Goal: Transaction & Acquisition: Register for event/course

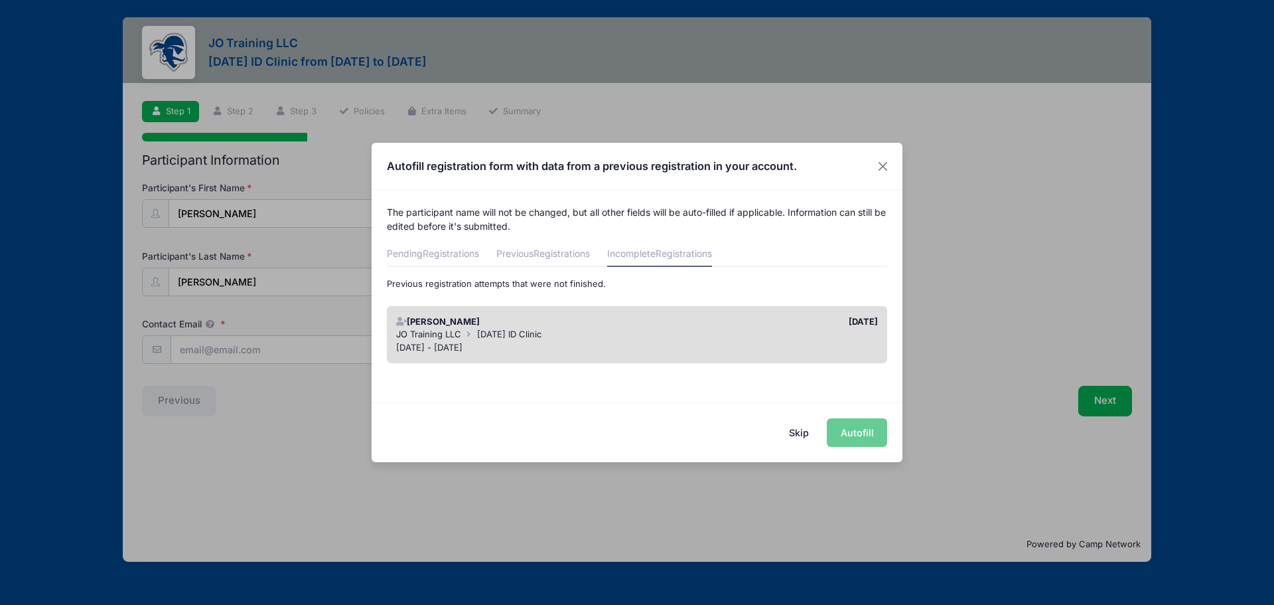
click at [618, 331] on div "JO Training LLC [DATE] ID Clinic" at bounding box center [637, 334] width 482 height 13
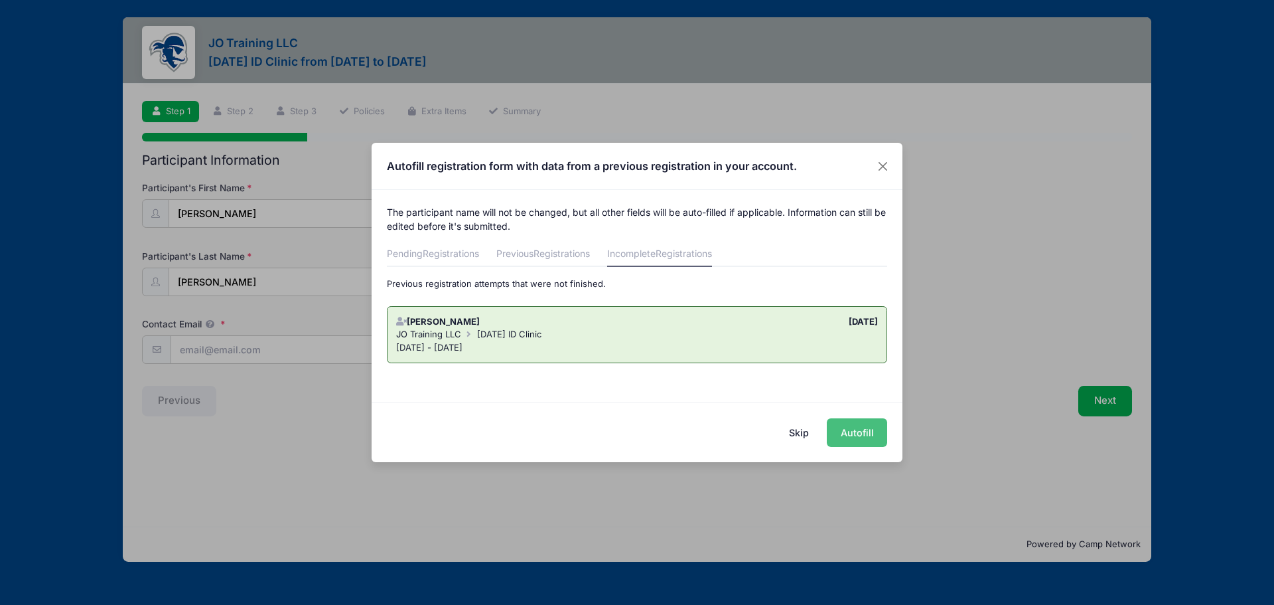
click at [857, 435] on button "Autofill" at bounding box center [857, 432] width 60 height 29
type input "[EMAIL_ADDRESS][DOMAIN_NAME]"
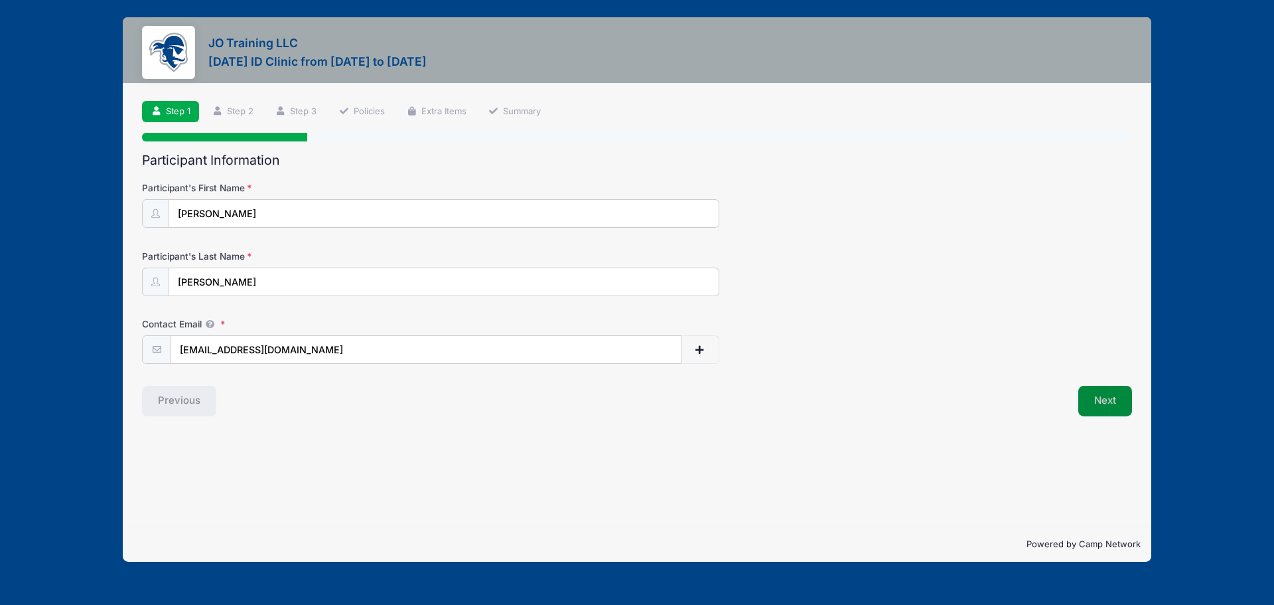
click at [1090, 399] on button "Next" at bounding box center [1105, 401] width 54 height 31
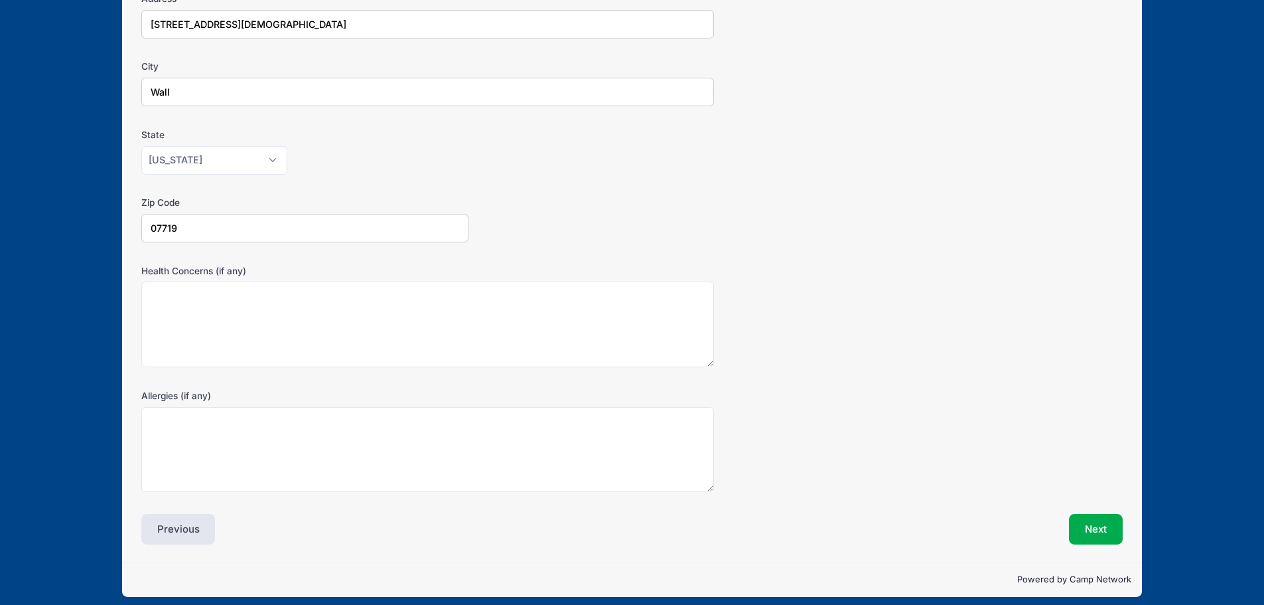
scroll to position [265, 0]
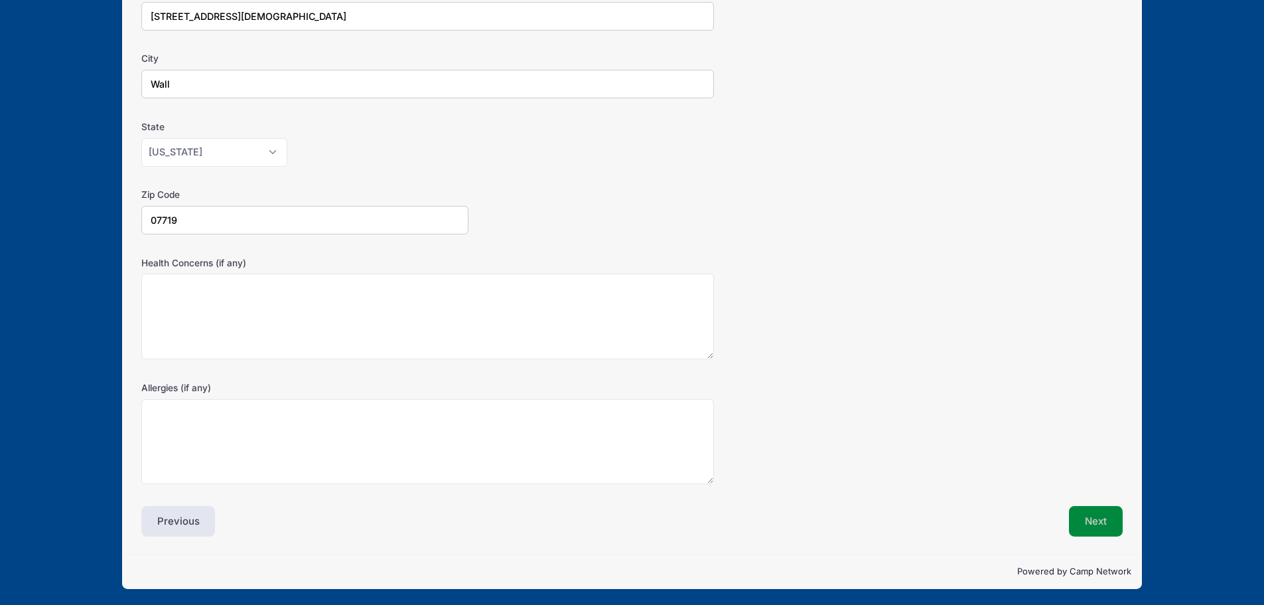
click at [1111, 520] on button "Next" at bounding box center [1096, 521] width 54 height 31
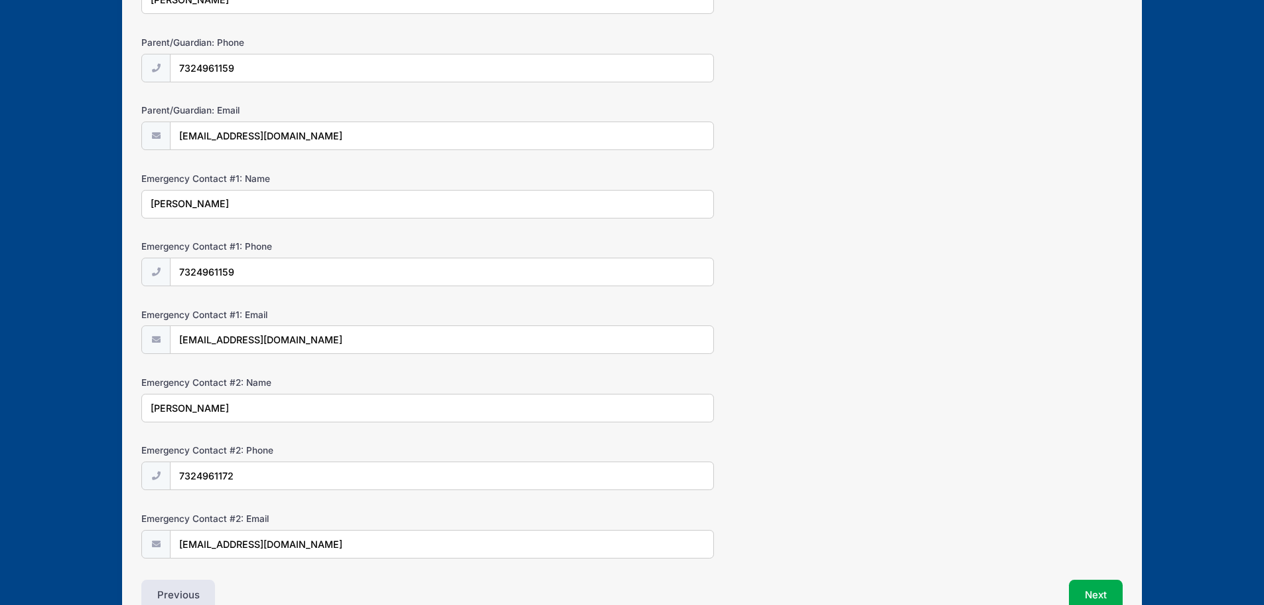
scroll to position [289, 0]
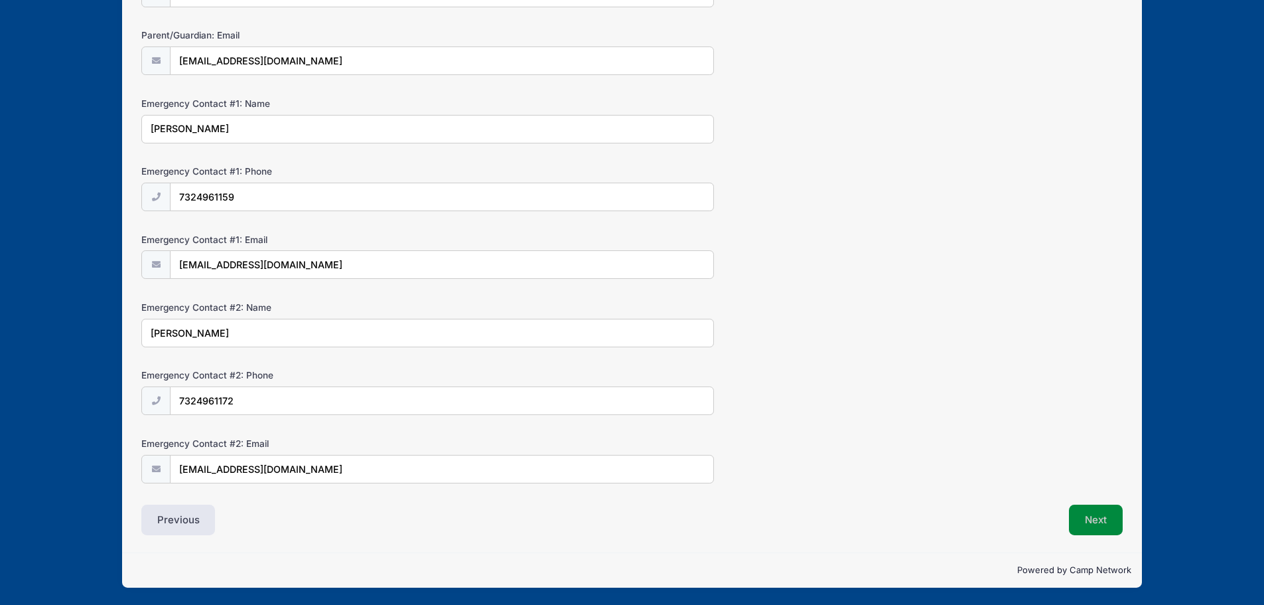
click at [1101, 521] on button "Next" at bounding box center [1096, 519] width 54 height 31
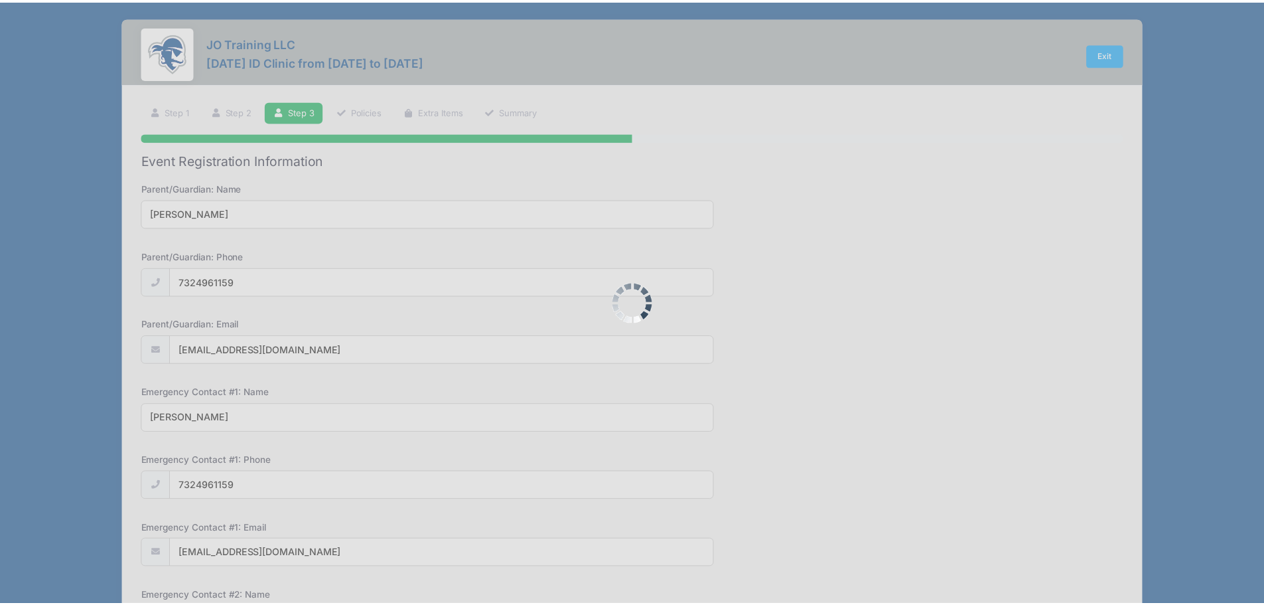
scroll to position [0, 0]
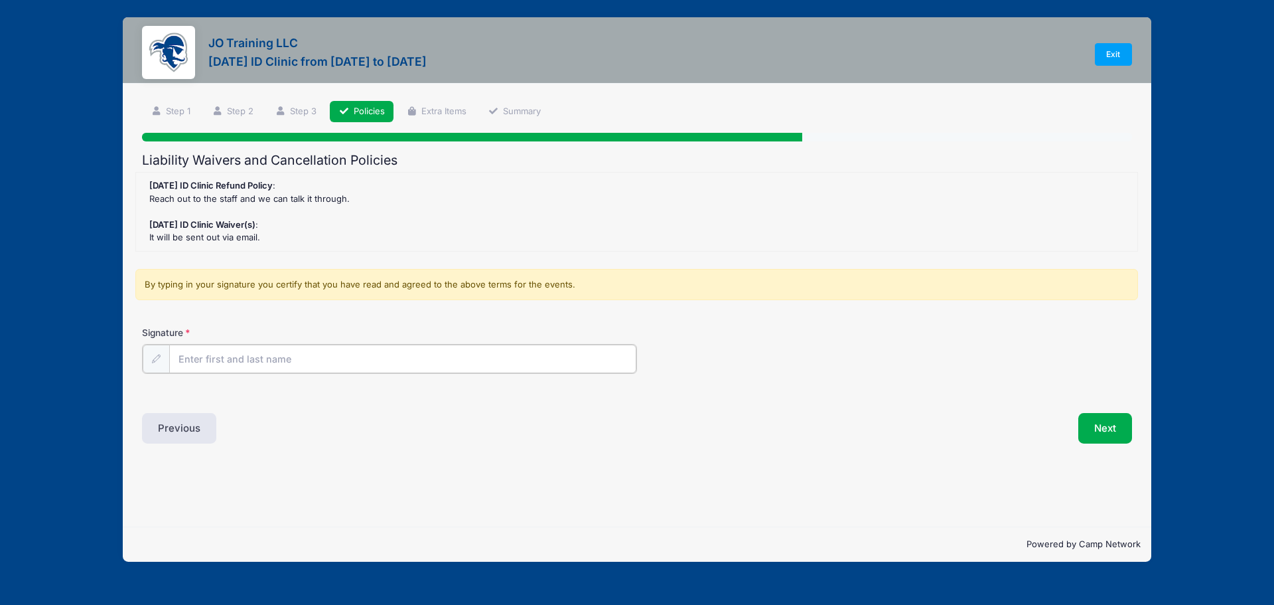
click at [288, 356] on input "Signature" at bounding box center [402, 358] width 467 height 29
type input "[PERSON_NAME]"
click at [1105, 420] on button "Next" at bounding box center [1105, 426] width 54 height 31
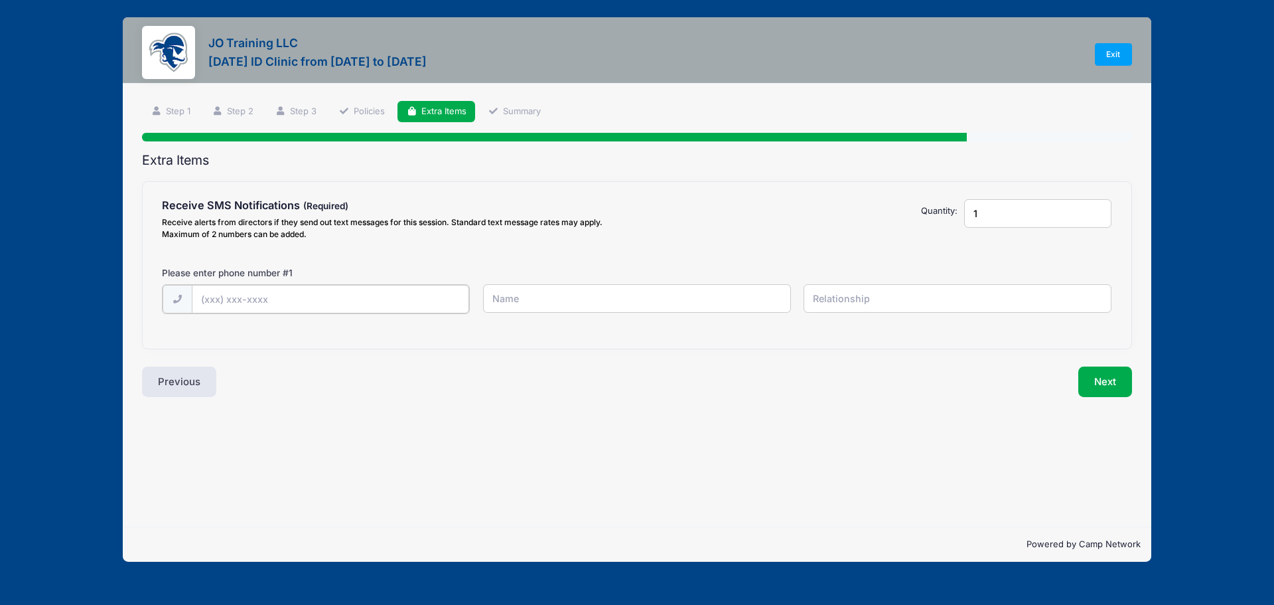
click at [0, 0] on input "text" at bounding box center [0, 0] width 0 height 0
type input "[PHONE_NUMBER]"
drag, startPoint x: 525, startPoint y: 299, endPoint x: 255, endPoint y: 301, distance: 269.4
click at [255, 301] on div "[PHONE_NUMBER] [PERSON_NAME]" at bounding box center [637, 307] width 963 height 46
type input "[PERSON_NAME]"
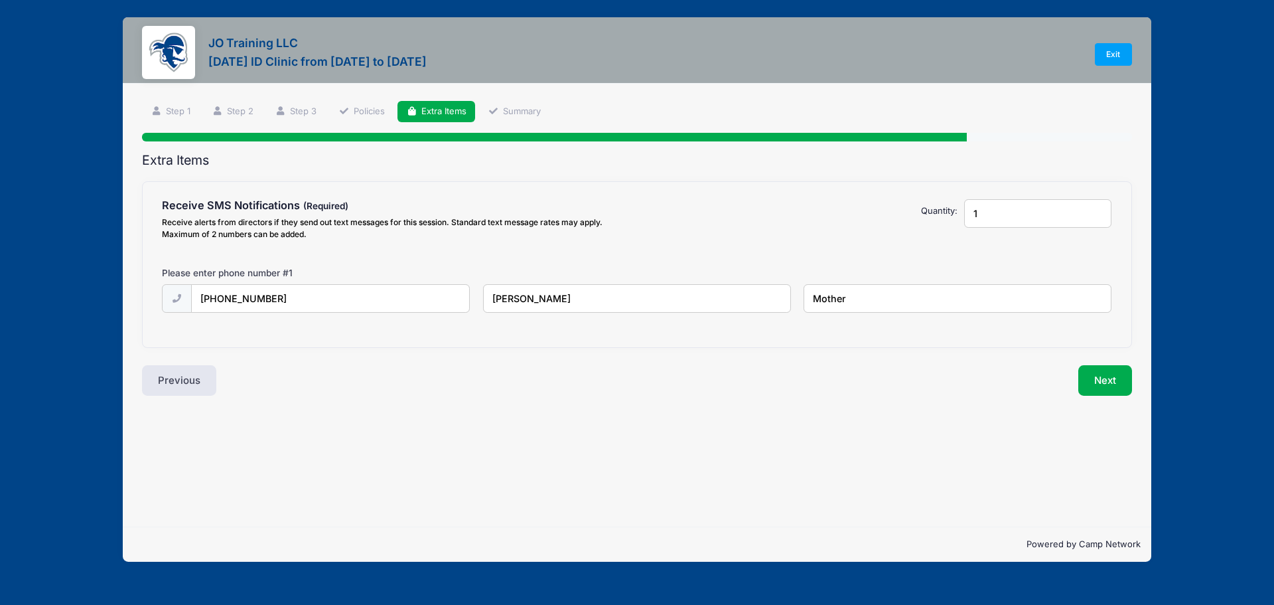
type input "Mother"
click at [364, 390] on div "Previous" at bounding box center [386, 380] width 502 height 31
click at [701, 474] on div "Step 5 /7 Step 1 Step 2 Step 3 Policies Extra Items Summary Participant Informa…" at bounding box center [637, 305] width 1029 height 443
type input "2"
click at [1100, 209] on input "2" at bounding box center [1037, 213] width 147 height 29
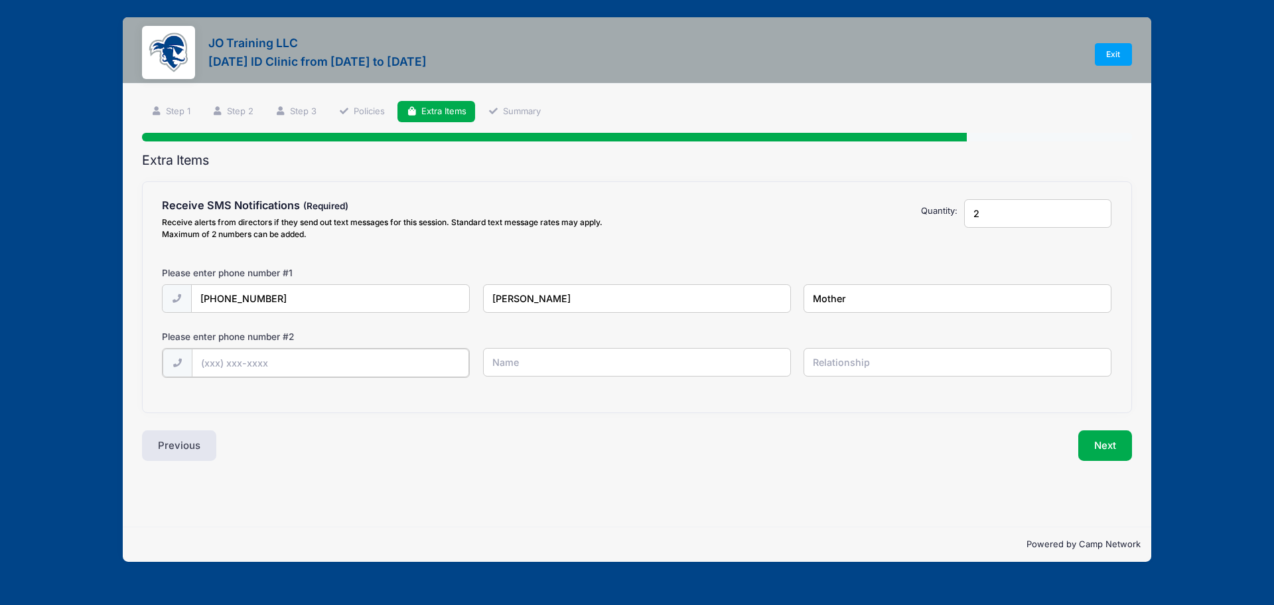
click at [0, 0] on input "text" at bounding box center [0, 0] width 0 height 0
type input "[PHONE_NUMBER]"
type input "[PERSON_NAME]"
type input "Player"
click at [1096, 440] on button "Next" at bounding box center [1105, 444] width 54 height 31
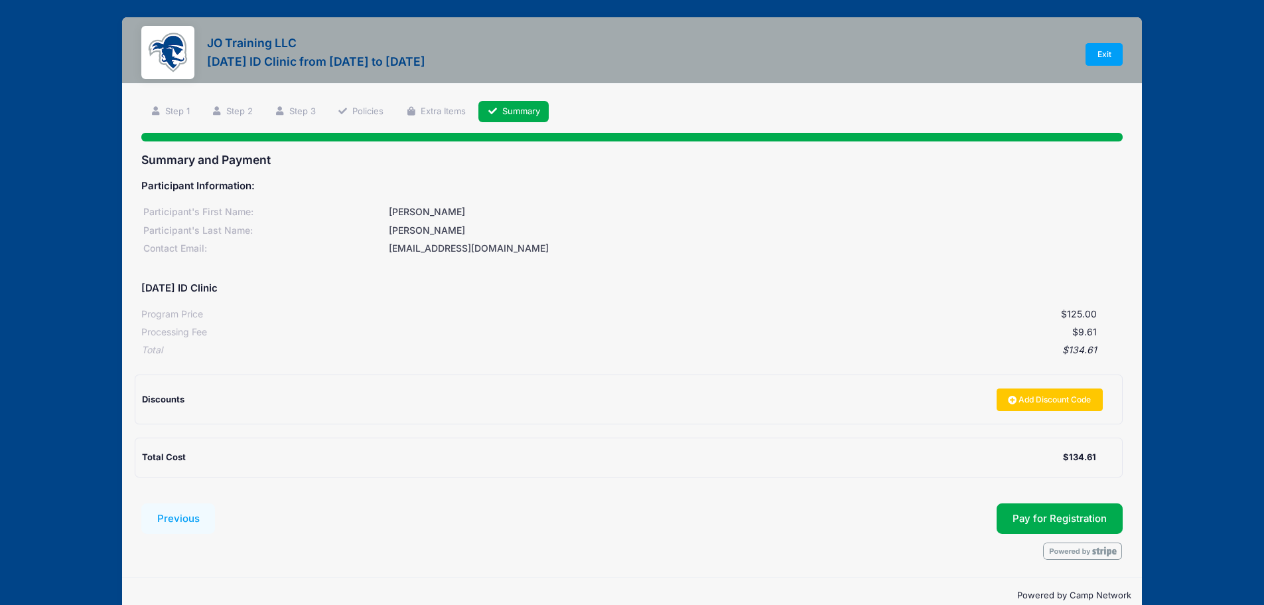
drag, startPoint x: 210, startPoint y: 44, endPoint x: 503, endPoint y: 62, distance: 293.2
click at [503, 62] on div "JO Training LLC [DATE] ID Clinic from [DATE] to [DATE] Exit" at bounding box center [631, 54] width 981 height 57
copy div "JO Training LLC [DATE] ID Clinic from [DATE] to [DATE] Exit Step 6 /7"
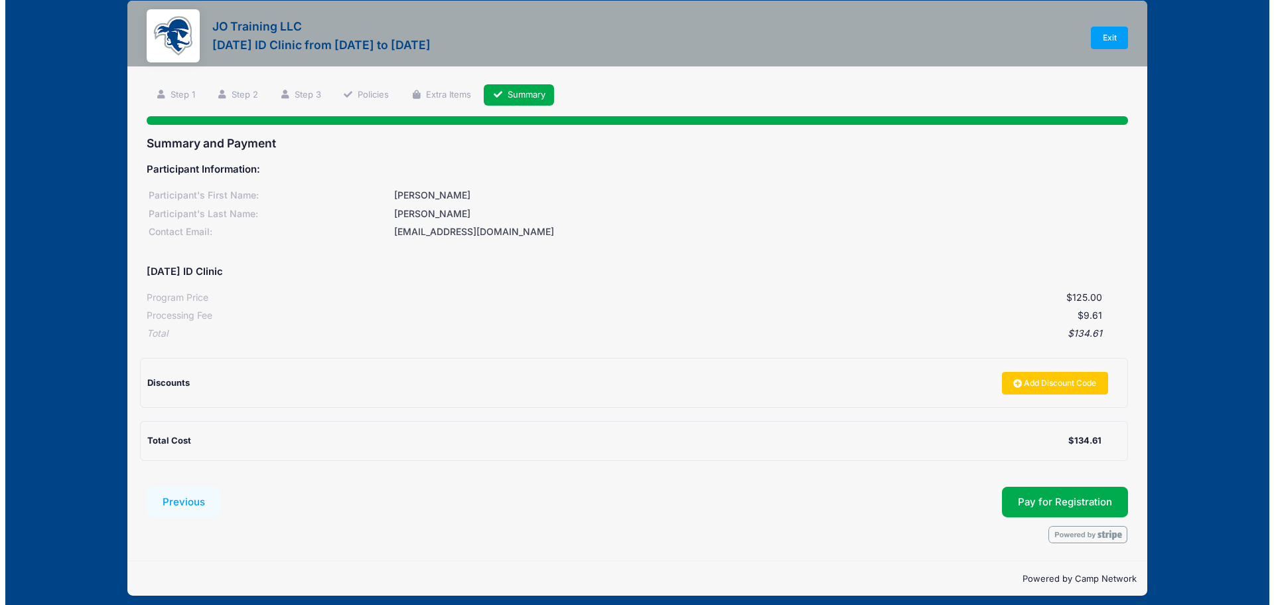
scroll to position [25, 0]
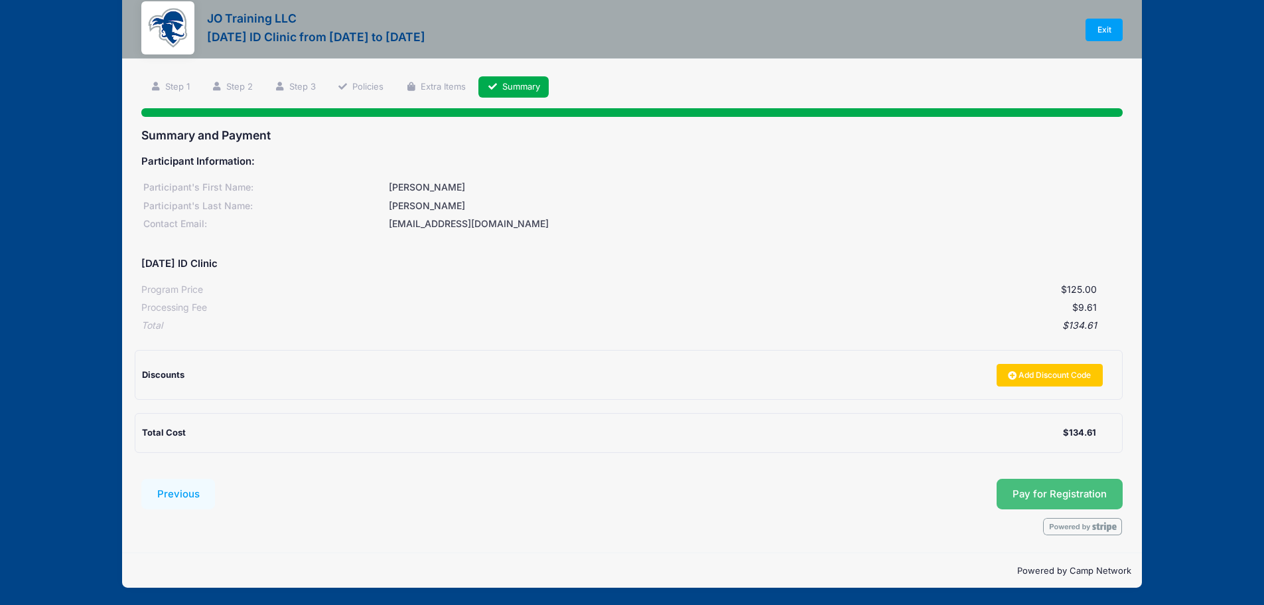
click at [1038, 490] on span "Pay for Registration" at bounding box center [1060, 494] width 94 height 12
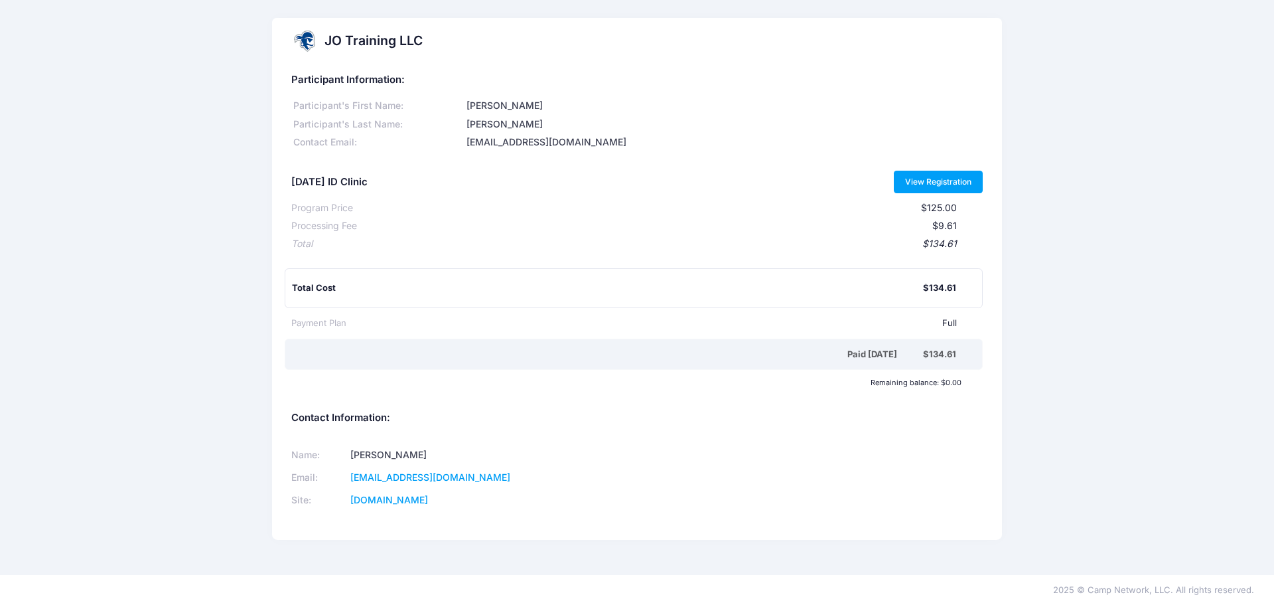
click at [936, 185] on link "View Registration" at bounding box center [939, 182] width 90 height 23
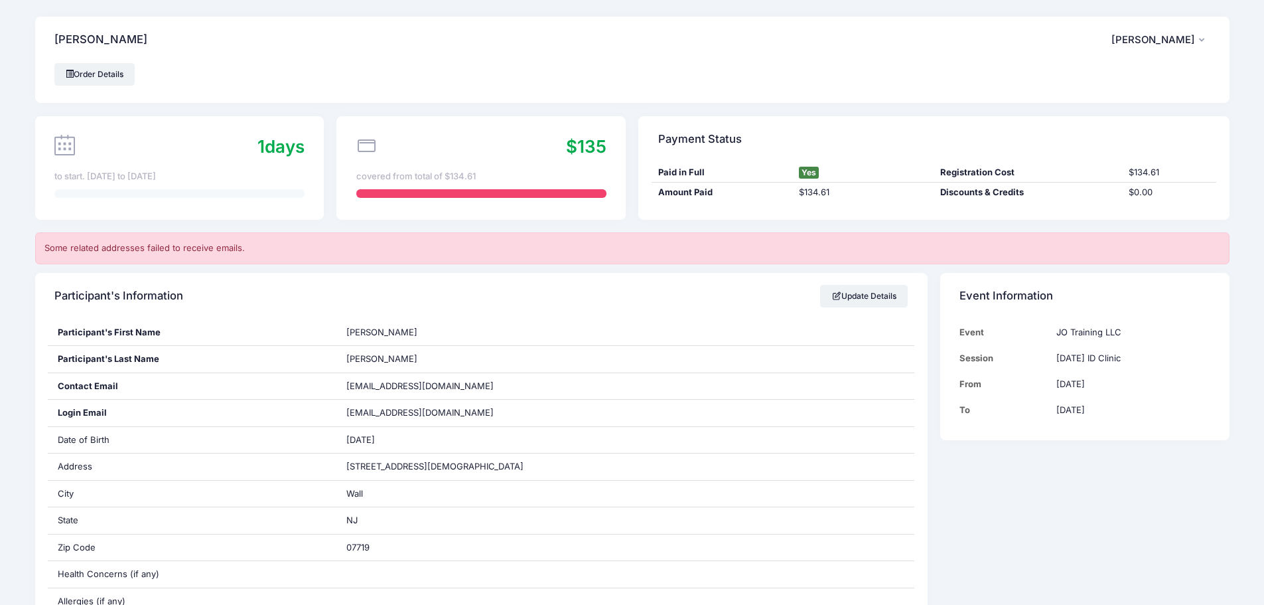
click at [1200, 40] on icon "button" at bounding box center [1204, 40] width 11 height 0
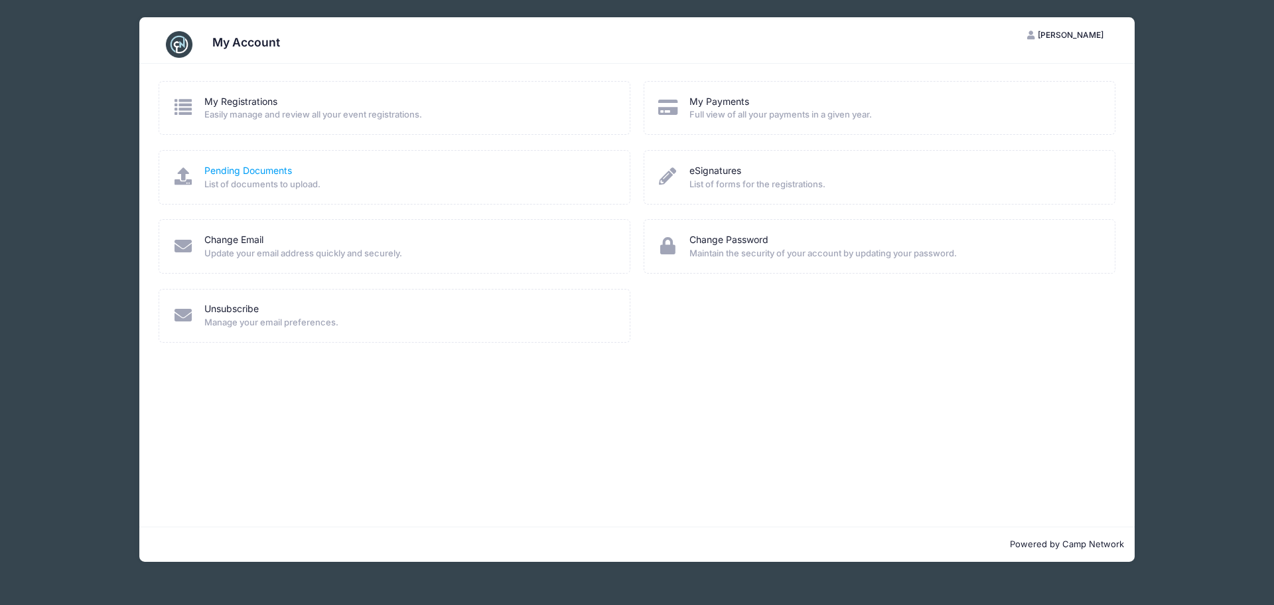
click at [248, 171] on link "Pending Documents" at bounding box center [248, 171] width 88 height 14
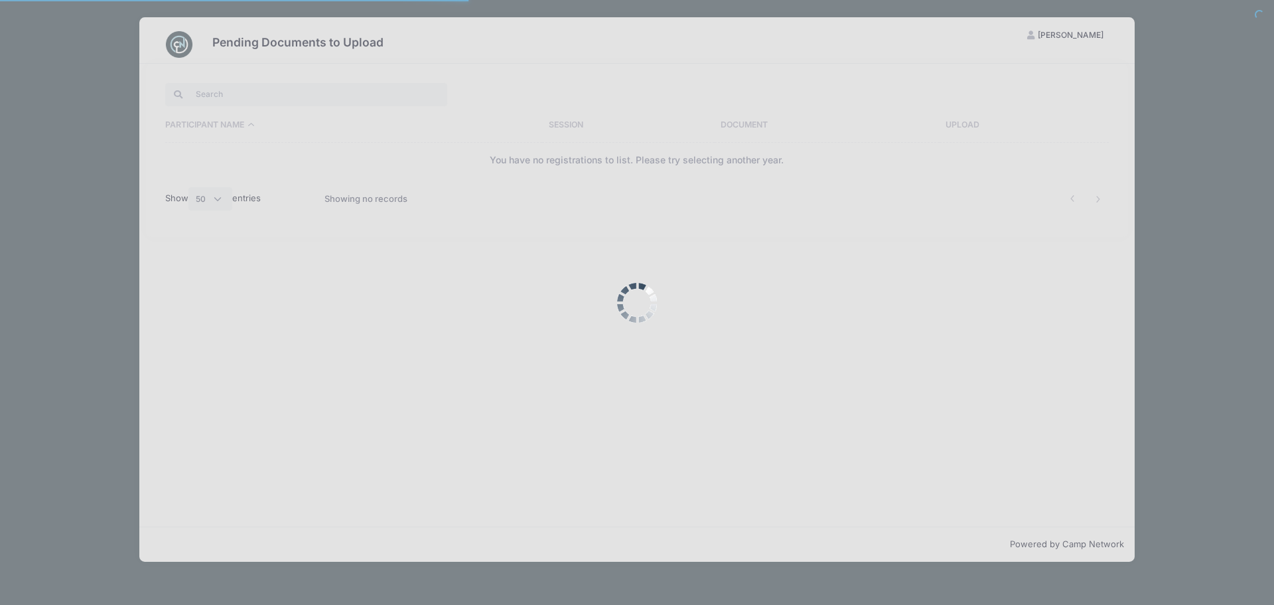
select select "50"
